Goal: Task Accomplishment & Management: Manage account settings

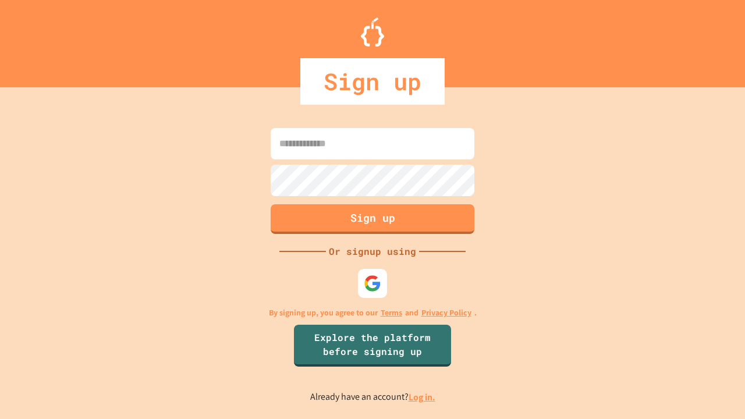
click at [423, 397] on link "Log in." at bounding box center [422, 397] width 27 height 12
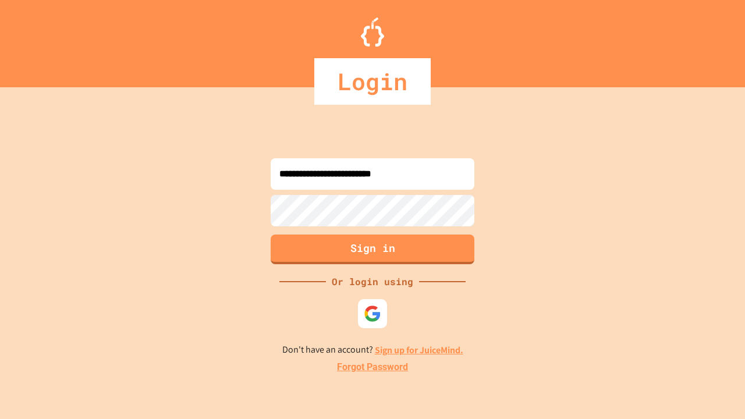
type input "**********"
